Goal: Navigation & Orientation: Find specific page/section

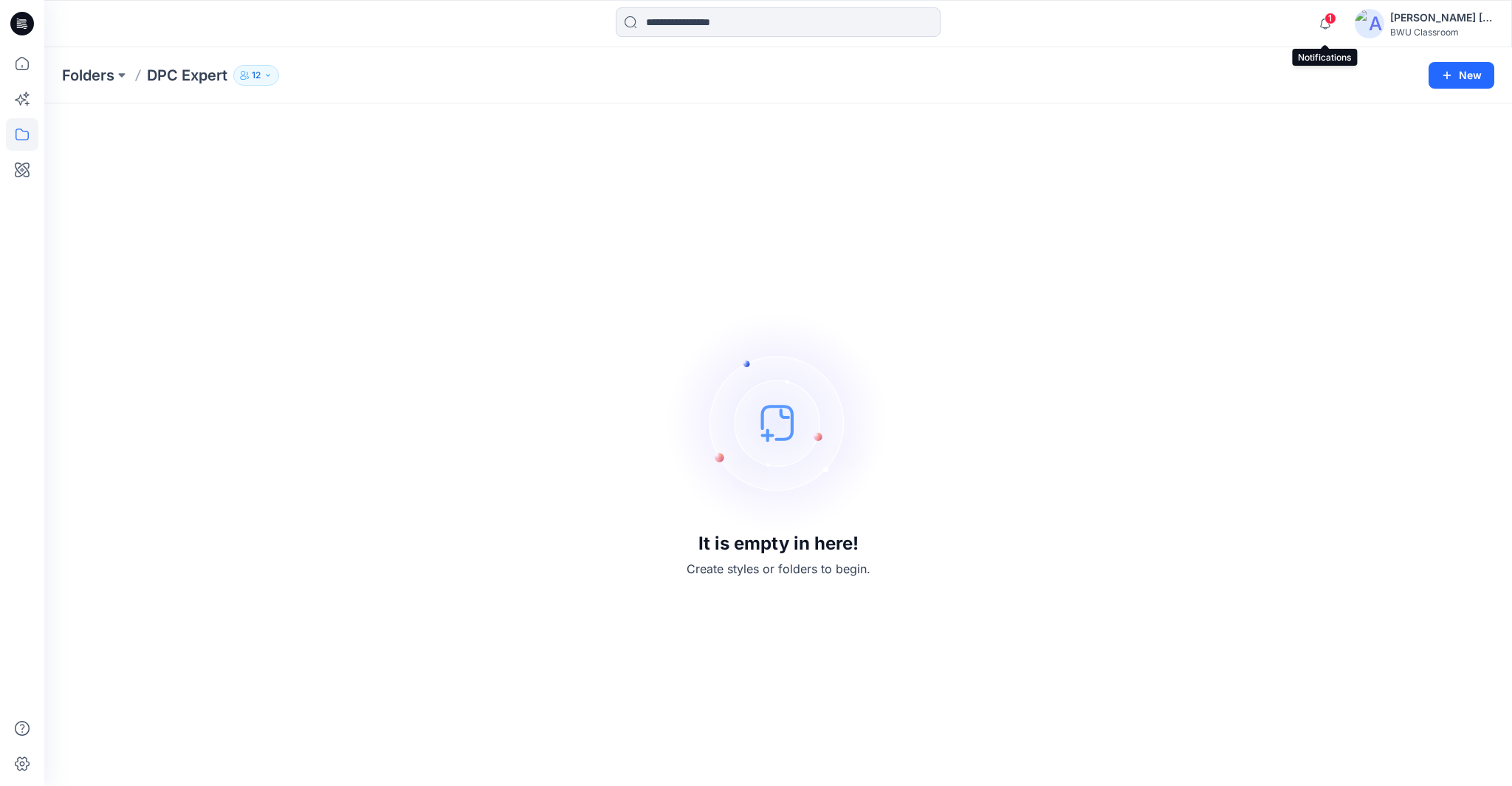
click at [1333, 18] on span "1" at bounding box center [1331, 19] width 12 height 12
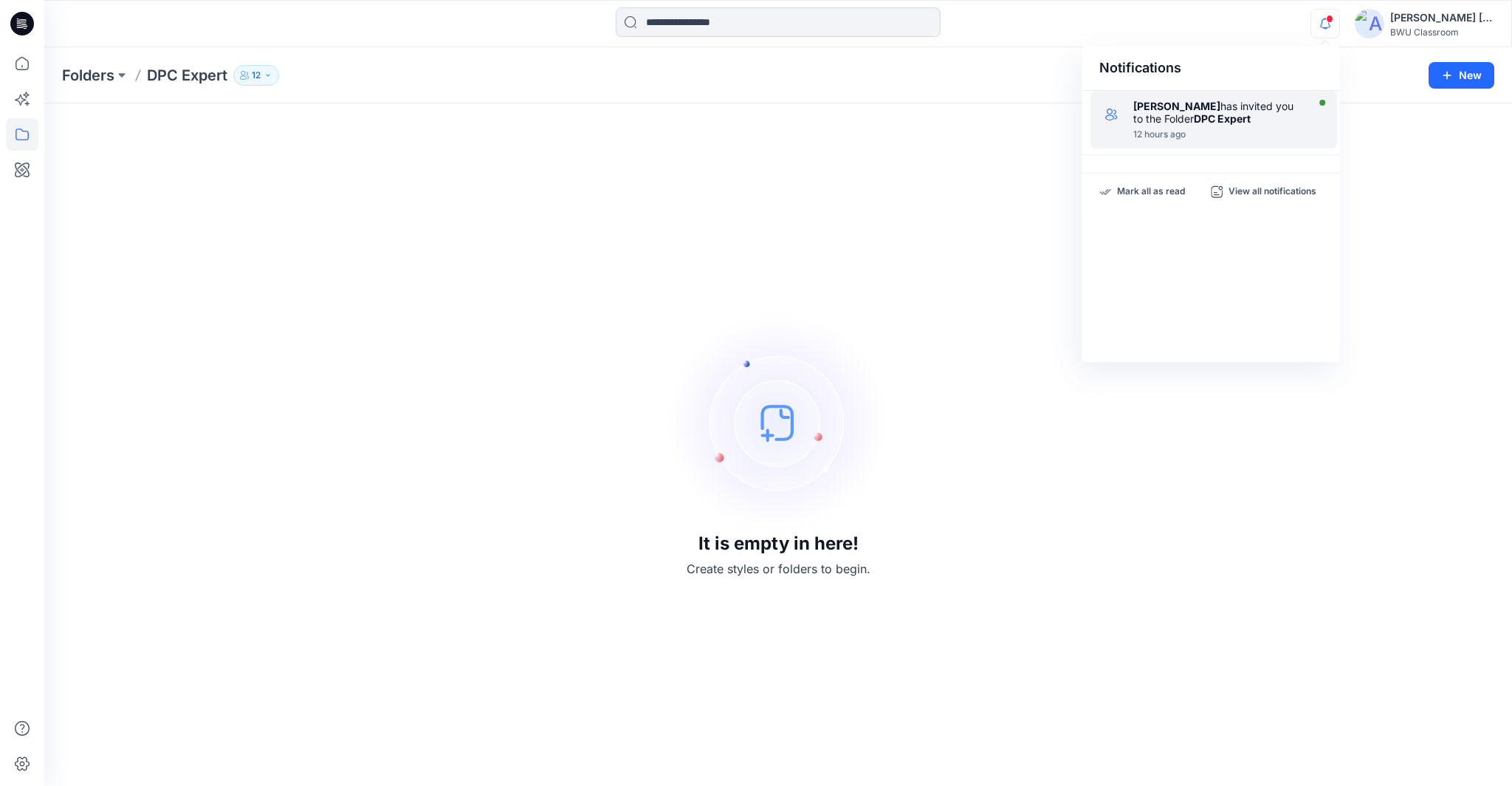
click at [1231, 125] on div "[PERSON_NAME] has invited you to the Folder DPC Expert" at bounding box center [1217, 113] width 170 height 25
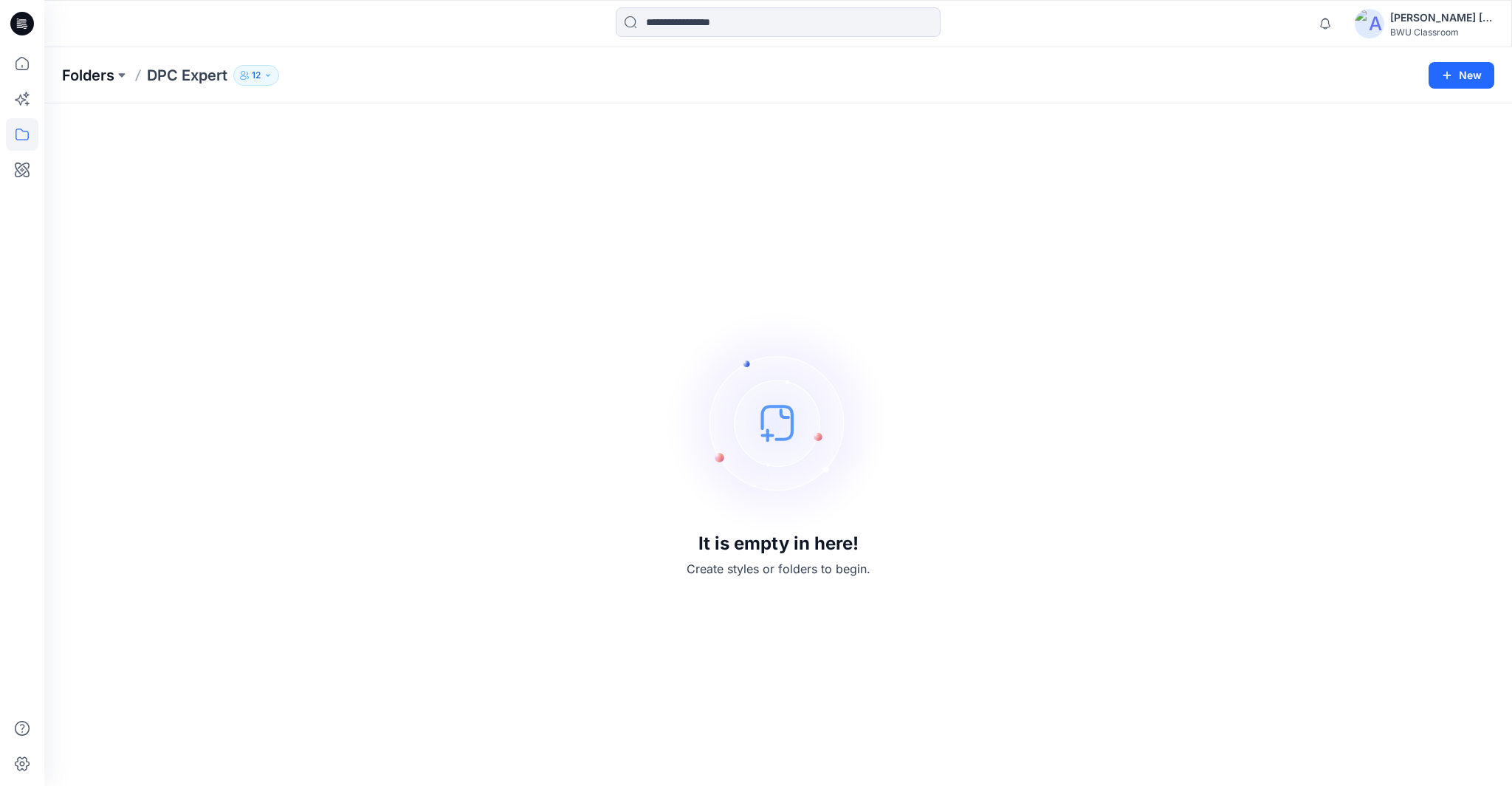
click at [102, 69] on p "Folders" at bounding box center [88, 76] width 53 height 21
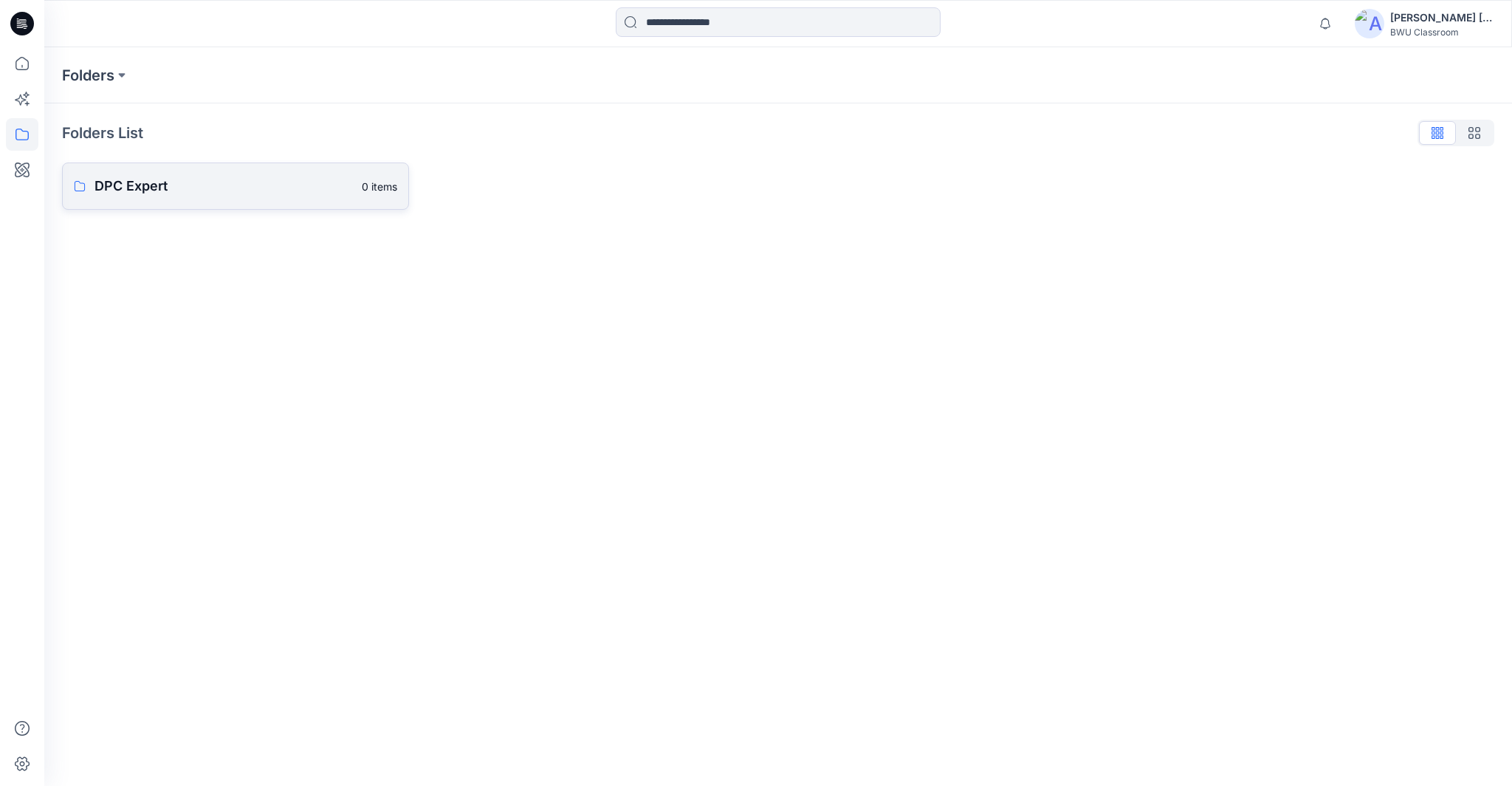
click at [127, 187] on p "DPC Expert" at bounding box center [224, 186] width 258 height 21
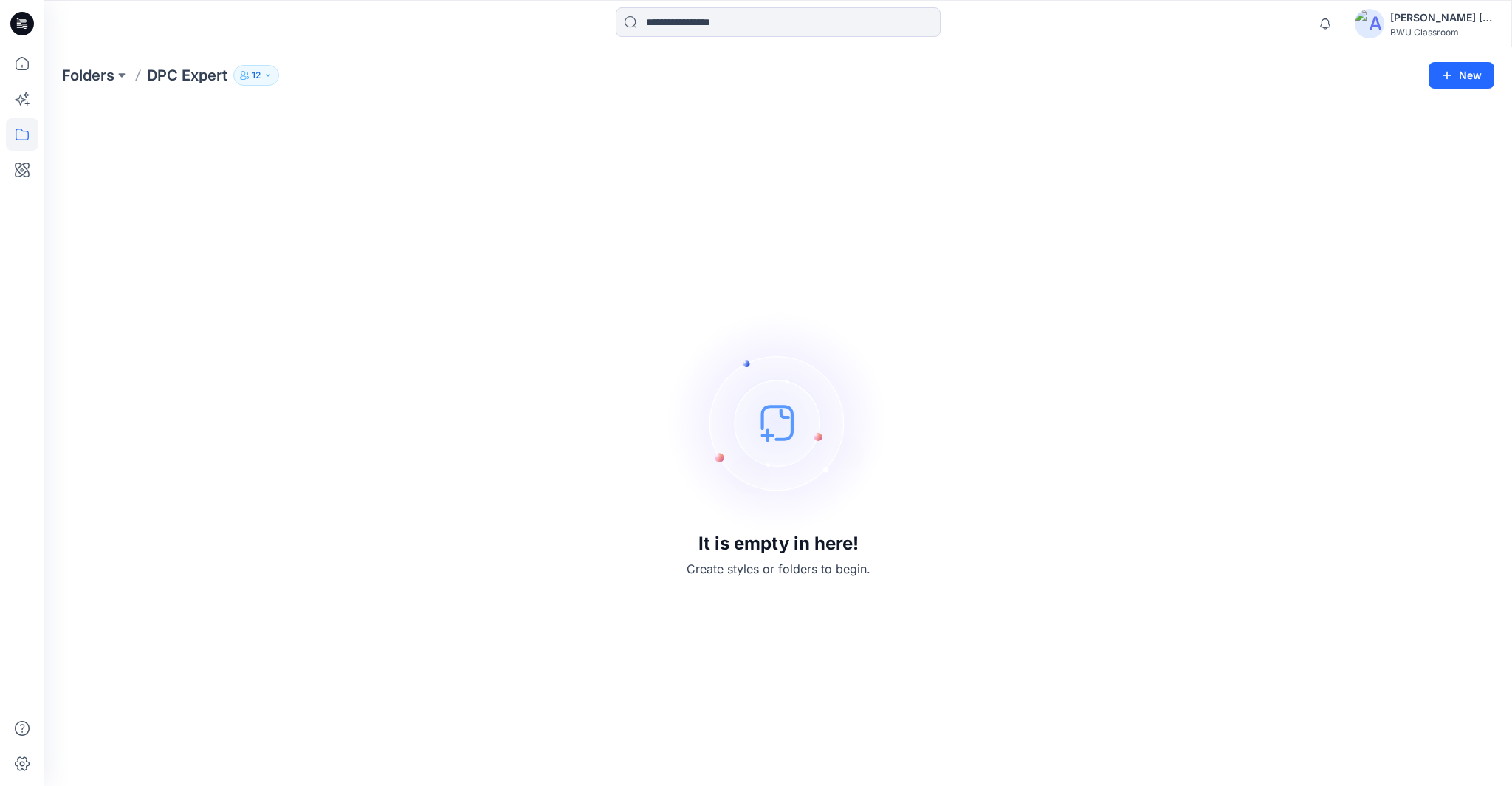
click at [30, 19] on icon at bounding box center [22, 24] width 24 height 24
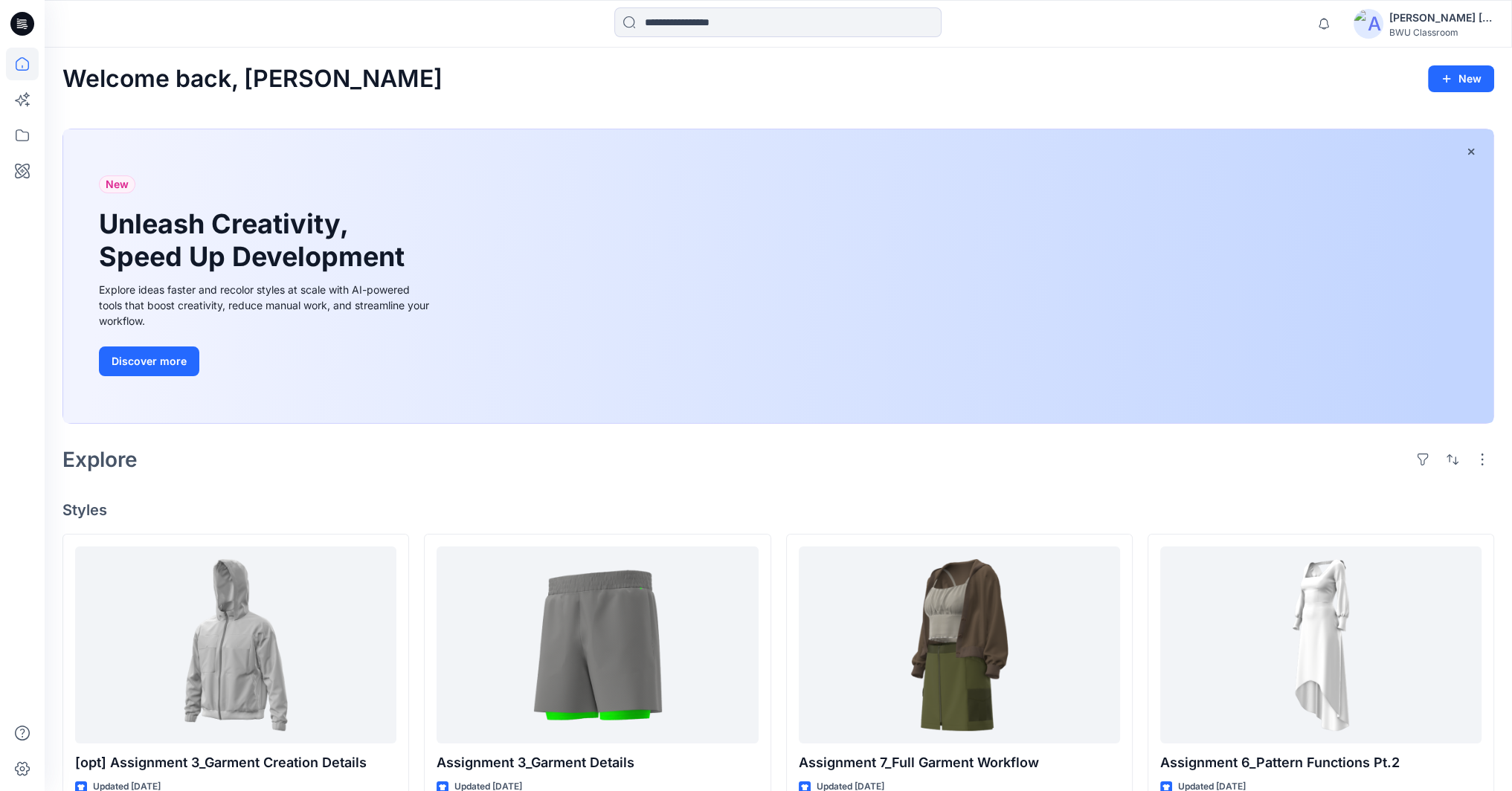
click at [1419, 21] on div "[PERSON_NAME] [PERSON_NAME] [PERSON_NAME]" at bounding box center [1441, 18] width 104 height 18
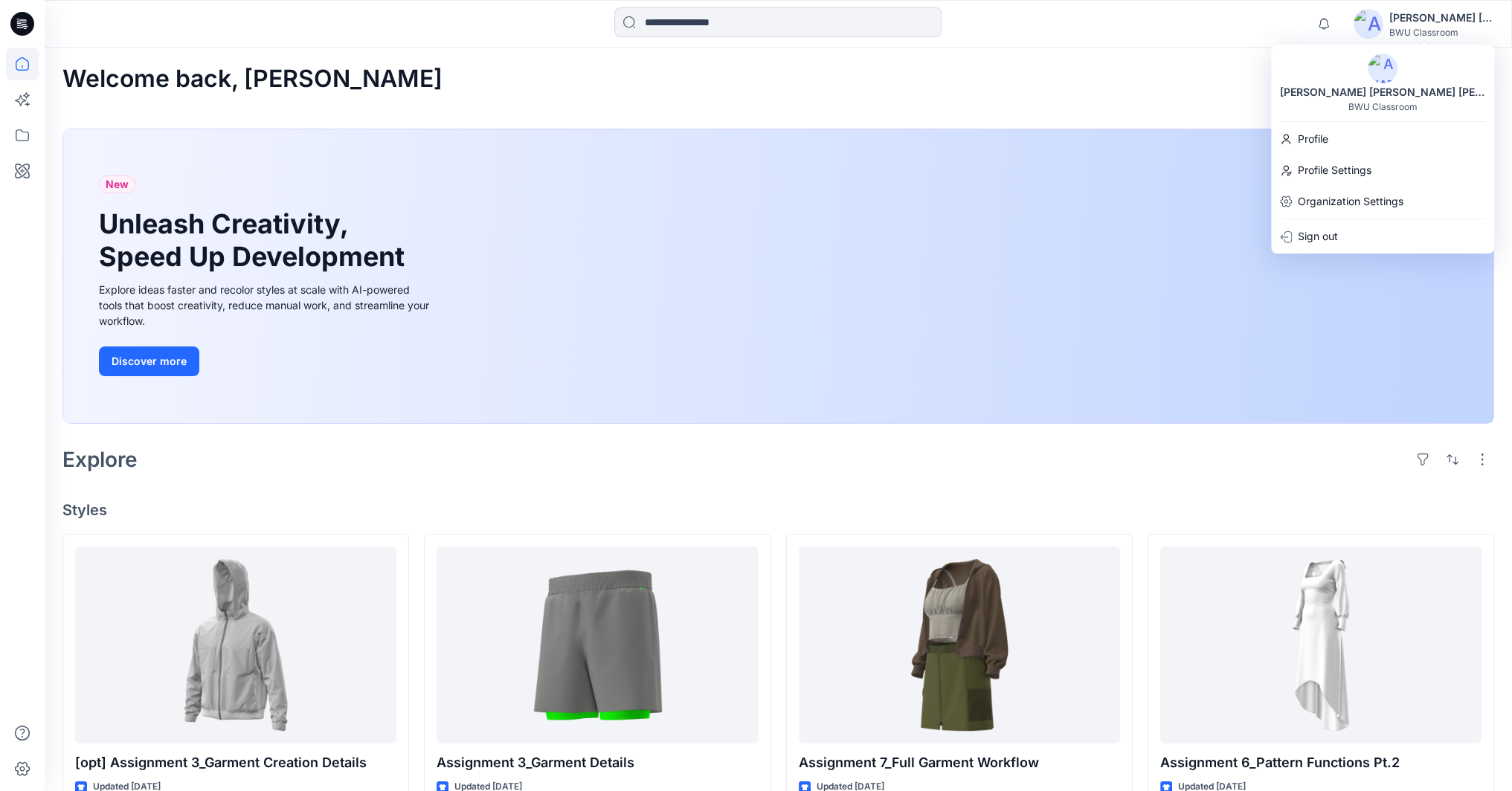
click at [1387, 71] on img at bounding box center [1383, 69] width 30 height 30
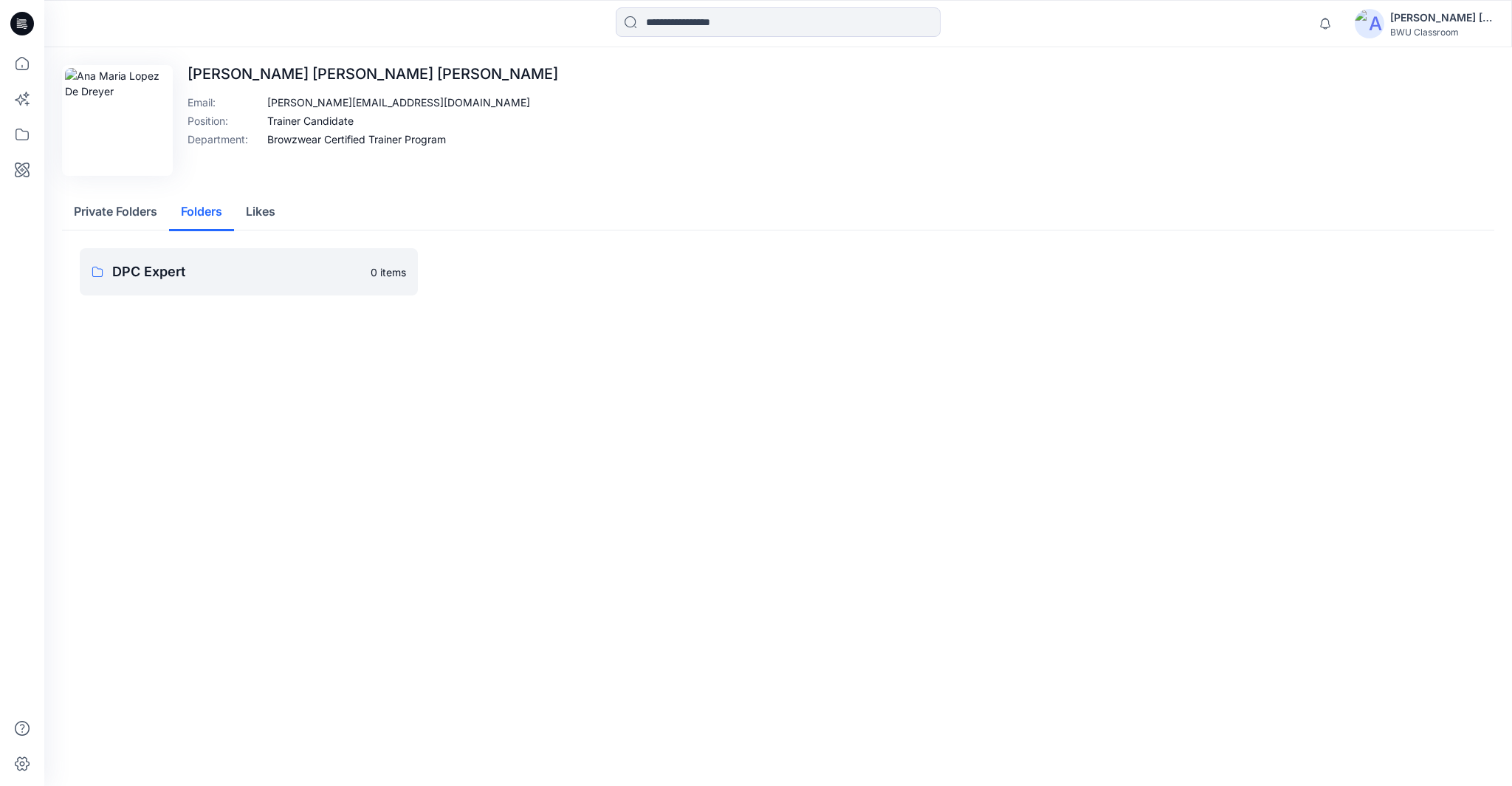
click at [211, 210] on button "Folders" at bounding box center [201, 212] width 65 height 38
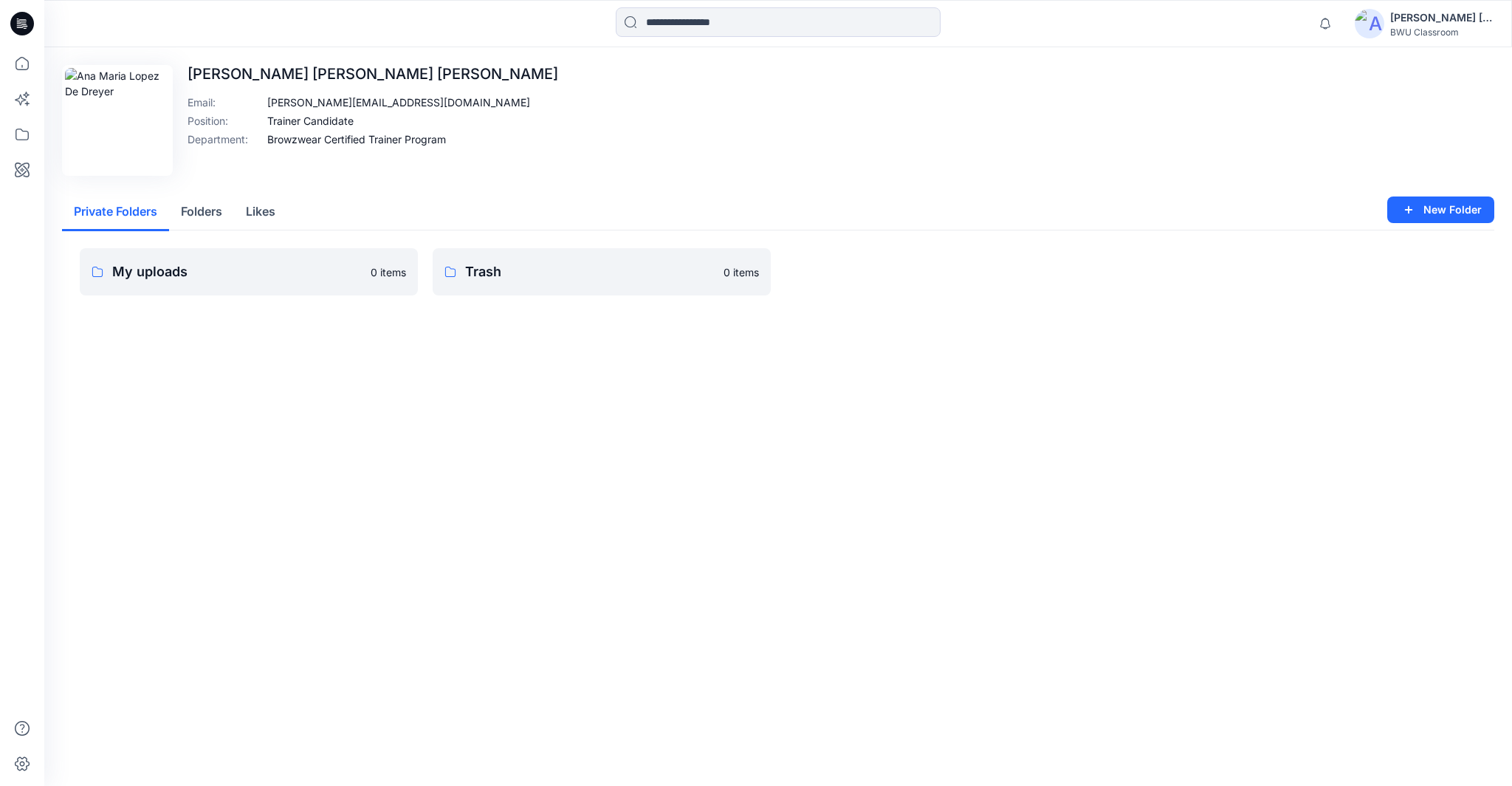
click at [118, 204] on button "Private Folders" at bounding box center [116, 212] width 107 height 38
click at [201, 204] on button "Folders" at bounding box center [201, 212] width 65 height 38
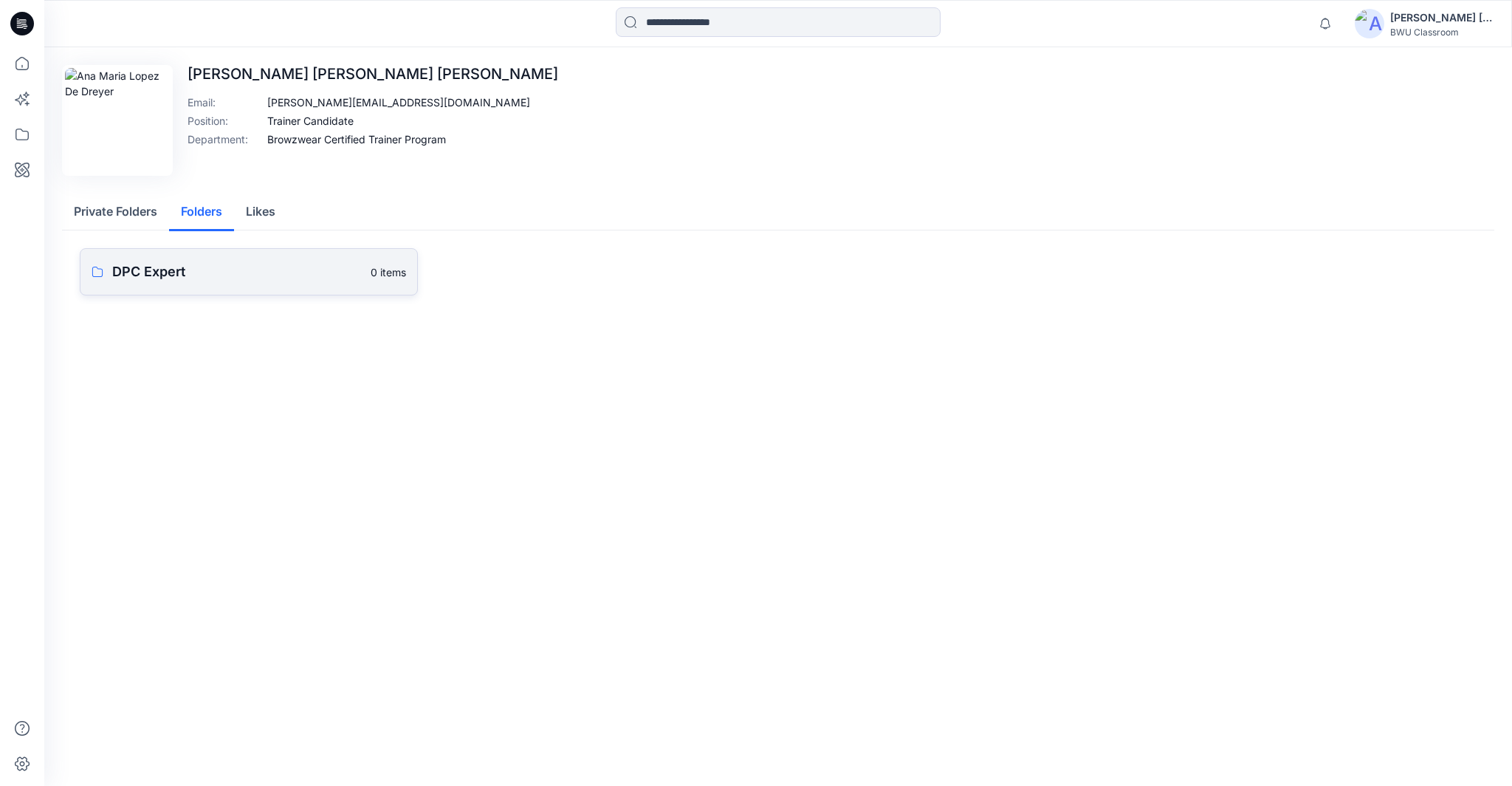
click at [156, 269] on p "DPC Expert" at bounding box center [237, 272] width 250 height 21
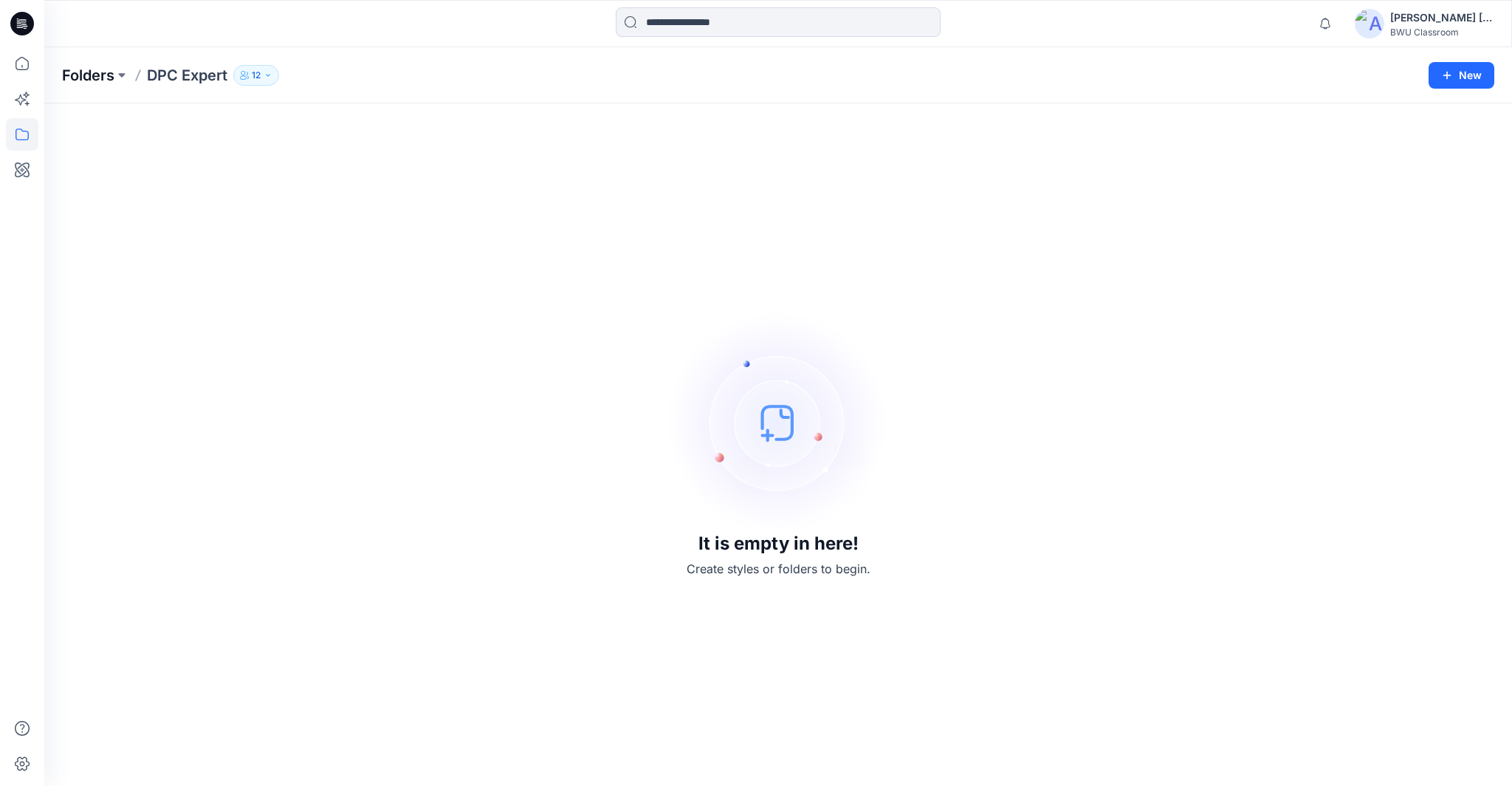
click at [95, 72] on p "Folders" at bounding box center [88, 76] width 53 height 21
